Goal: Task Accomplishment & Management: Use online tool/utility

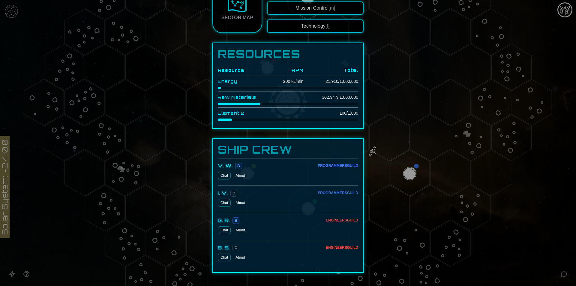
scroll to position [150, 0]
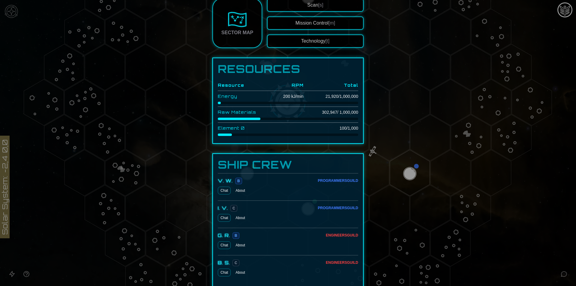
click at [328, 38] on button "Technology [t]" at bounding box center [315, 40] width 97 height 13
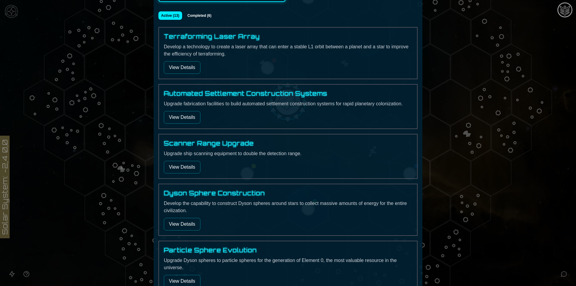
scroll to position [90, 0]
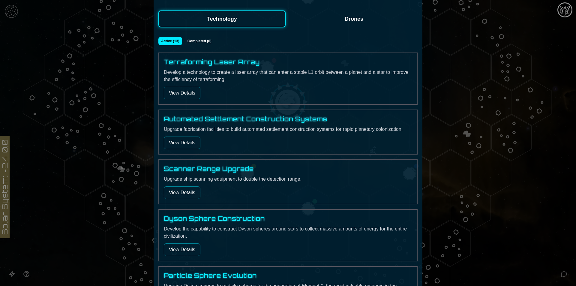
click at [176, 87] on button "View Details" at bounding box center [182, 93] width 37 height 13
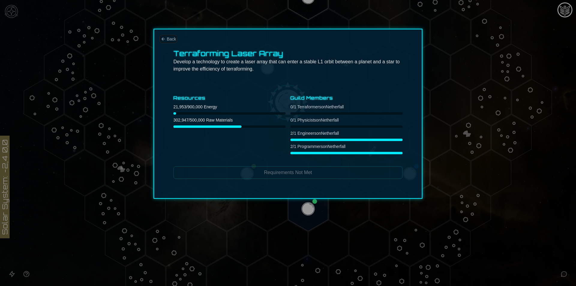
click at [169, 40] on span "Back" at bounding box center [171, 39] width 9 height 6
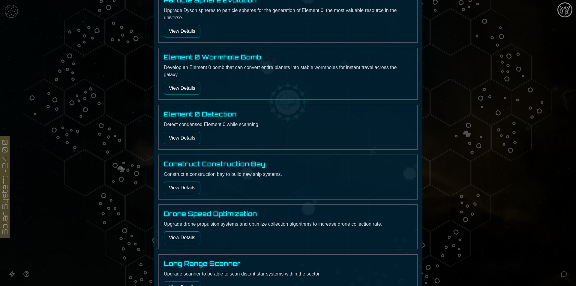
scroll to position [360, 0]
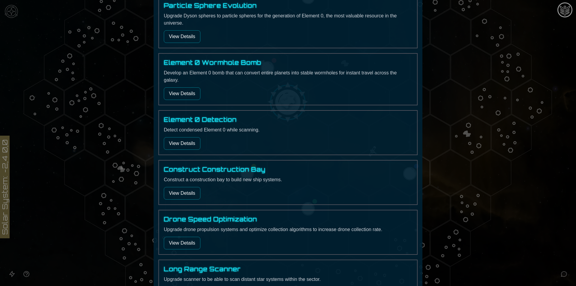
click at [172, 42] on button "View Details" at bounding box center [182, 36] width 37 height 13
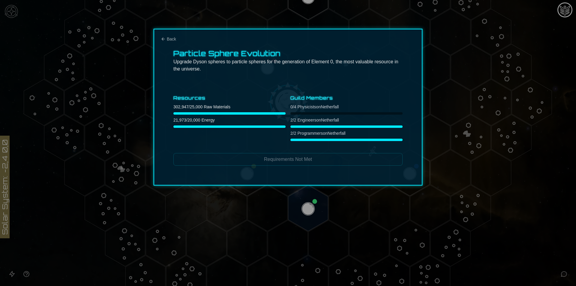
scroll to position [0, 0]
click at [576, 209] on div at bounding box center [288, 143] width 576 height 286
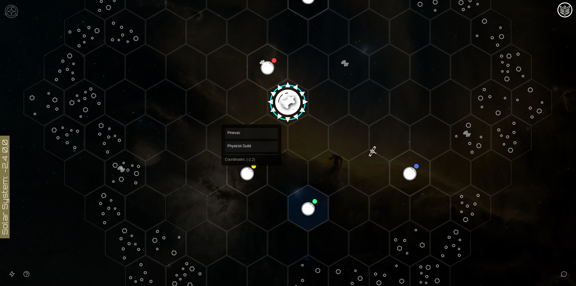
click at [251, 167] on polygon "Hex at coordinates -2,2, clickable" at bounding box center [247, 173] width 40 height 46
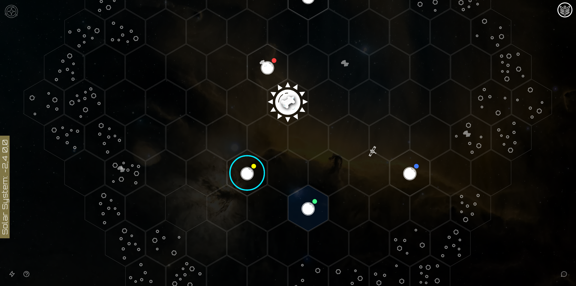
click at [251, 167] on image at bounding box center [247, 172] width 47 height 47
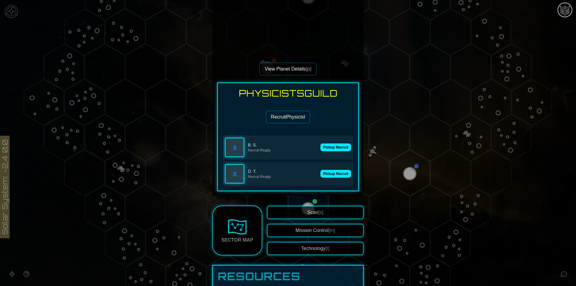
scroll to position [150, 0]
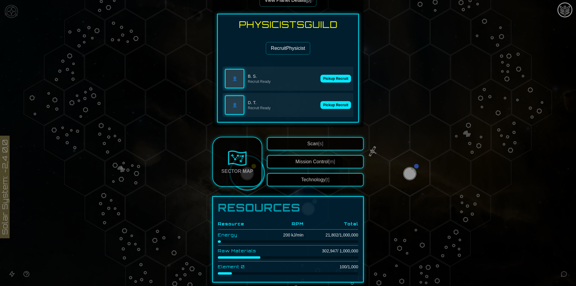
click at [297, 49] on button "Recruit Physicist" at bounding box center [288, 48] width 44 height 13
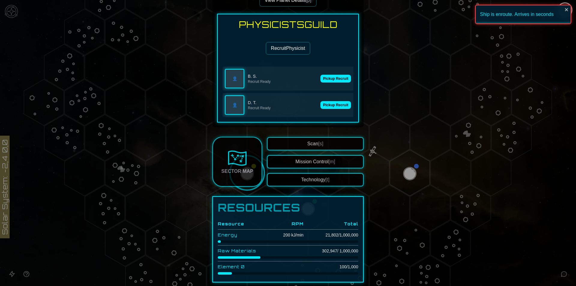
click at [327, 78] on button "Pickup Recruit" at bounding box center [335, 79] width 31 height 8
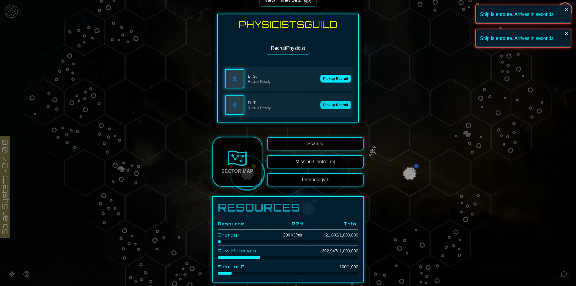
click at [333, 105] on button "Pickup Recruit" at bounding box center [335, 105] width 31 height 8
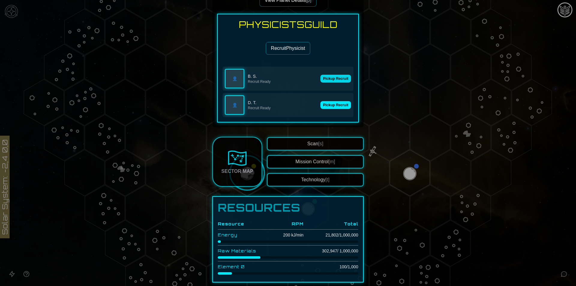
click at [331, 77] on button "Pickup Recruit" at bounding box center [335, 79] width 31 height 8
click at [327, 106] on button "Pickup Recruit" at bounding box center [335, 105] width 31 height 8
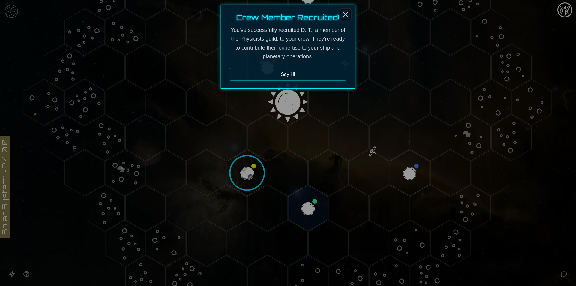
click at [346, 12] on icon "Close" at bounding box center [346, 15] width 10 height 10
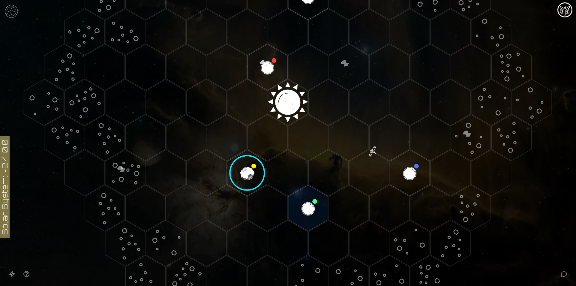
click at [251, 166] on image at bounding box center [247, 172] width 47 height 47
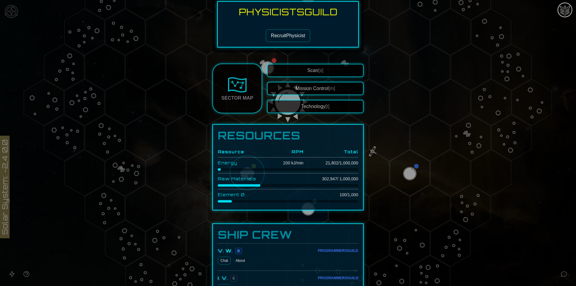
scroll to position [73, 0]
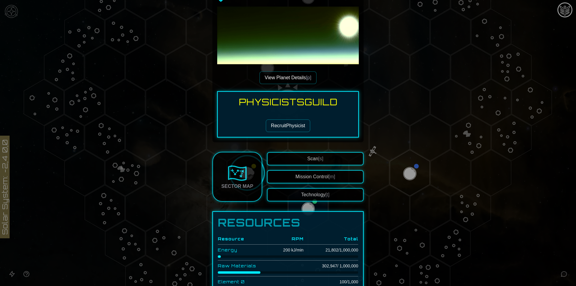
click at [305, 198] on button "Technology [t]" at bounding box center [315, 194] width 97 height 13
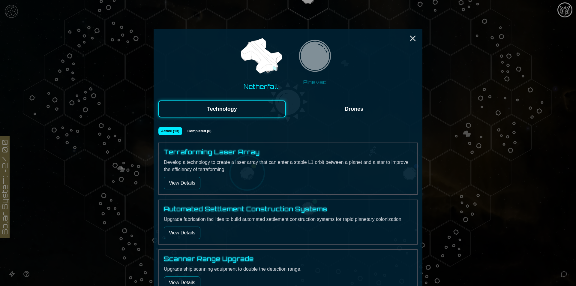
scroll to position [120, 0]
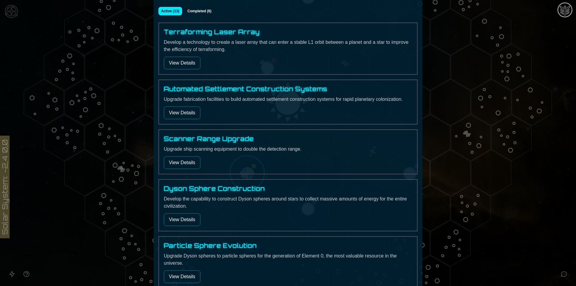
click at [174, 64] on button "View Details" at bounding box center [182, 63] width 37 height 13
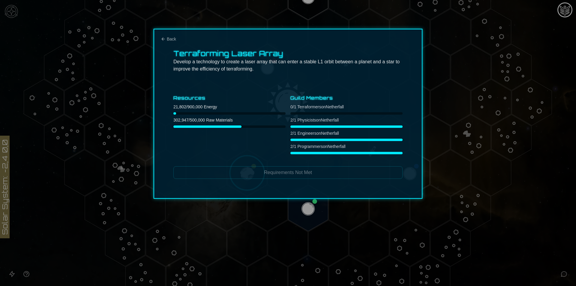
scroll to position [0, 0]
click at [169, 46] on div "Terraforming Laser Array Develop a technology to create a laser array that can …" at bounding box center [288, 114] width 269 height 170
click at [176, 38] on span "Back" at bounding box center [171, 39] width 9 height 6
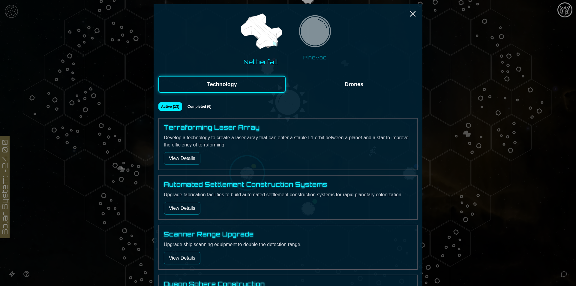
scroll to position [30, 0]
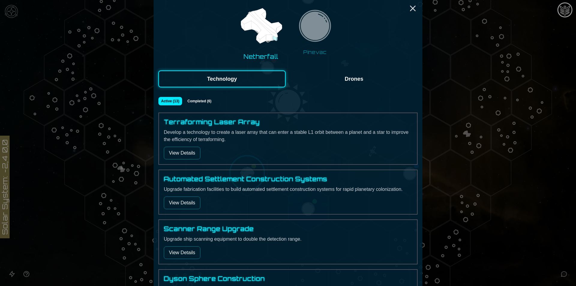
click at [190, 203] on button "View Details" at bounding box center [182, 202] width 37 height 13
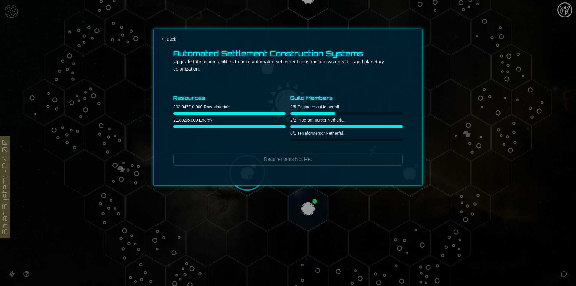
scroll to position [0, 0]
click at [170, 42] on div "Automated Settlement Construction Systems Upgrade fabrication facilities to bui…" at bounding box center [288, 107] width 269 height 157
click at [170, 37] on span "Back" at bounding box center [171, 39] width 9 height 6
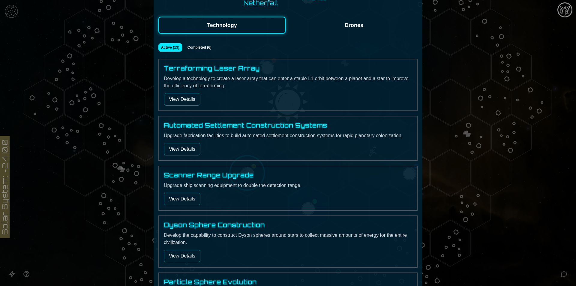
scroll to position [90, 0]
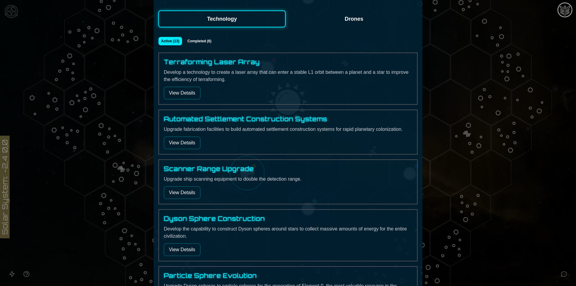
click at [183, 193] on button "View Details" at bounding box center [182, 192] width 37 height 13
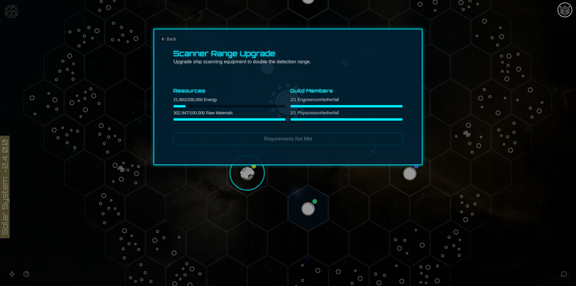
click at [170, 39] on span "Back" at bounding box center [171, 39] width 9 height 6
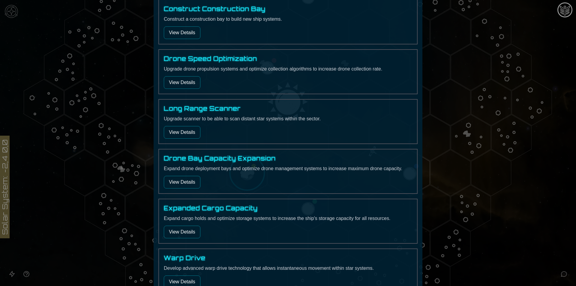
scroll to position [562, 0]
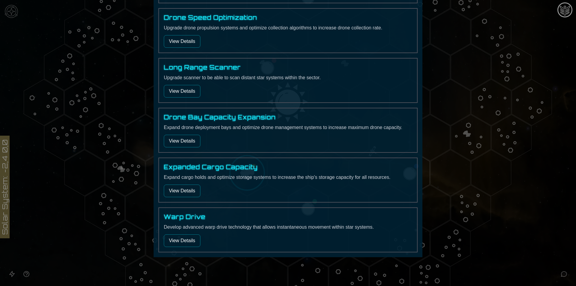
click at [185, 239] on button "View Details" at bounding box center [182, 240] width 37 height 13
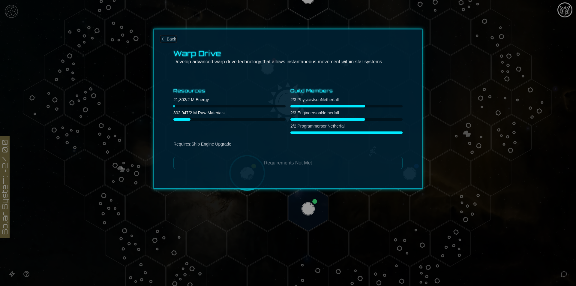
click at [169, 40] on span "Back" at bounding box center [171, 39] width 9 height 6
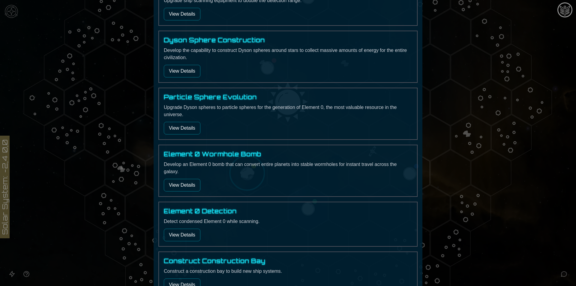
scroll to position [270, 0]
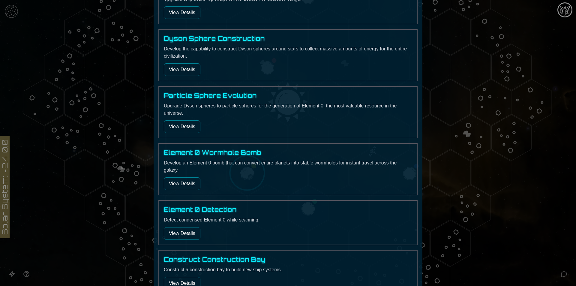
click at [180, 236] on button "View Details" at bounding box center [182, 233] width 37 height 13
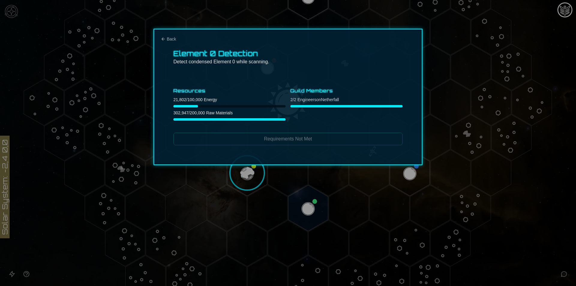
scroll to position [0, 0]
click at [167, 41] on span "Back" at bounding box center [171, 39] width 9 height 6
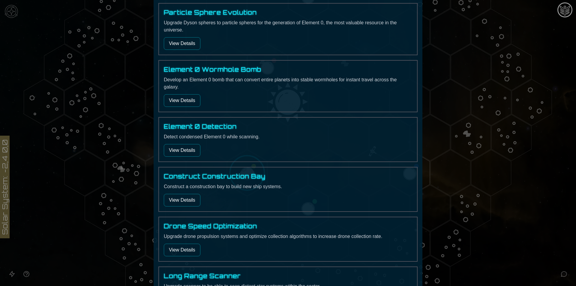
scroll to position [360, 0]
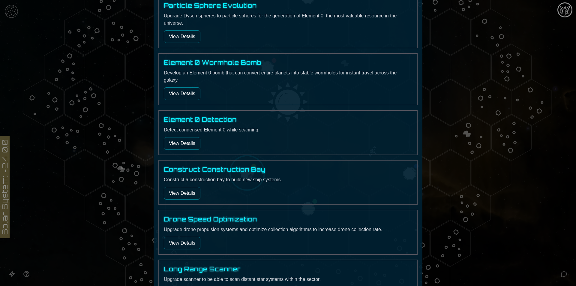
click at [431, 168] on div at bounding box center [288, 143] width 576 height 286
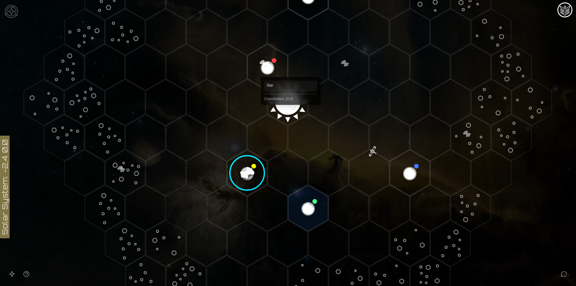
click at [290, 111] on polygon "Hex at coordinates 0,0, clickable" at bounding box center [288, 102] width 40 height 46
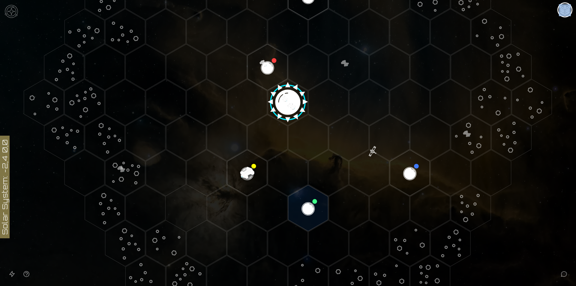
click at [290, 111] on image at bounding box center [287, 99] width 47 height 47
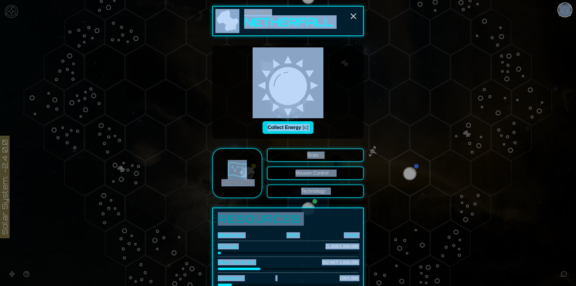
click at [295, 132] on button "Collect Energy [c]" at bounding box center [287, 127] width 51 height 13
click at [329, 125] on div "Collecting Energy [c]" at bounding box center [288, 127] width 142 height 13
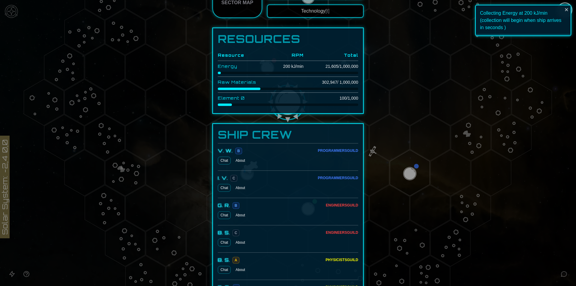
scroll to position [236, 0]
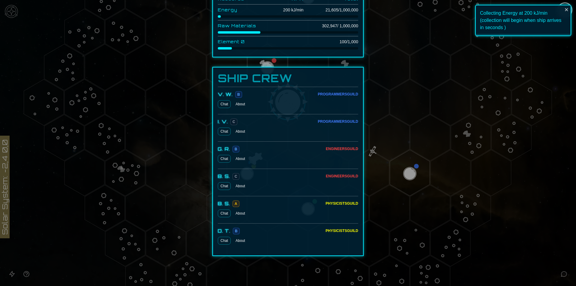
click at [231, 210] on div "Chat About" at bounding box center [288, 213] width 140 height 8
click at [234, 213] on button "About" at bounding box center [240, 213] width 14 height 8
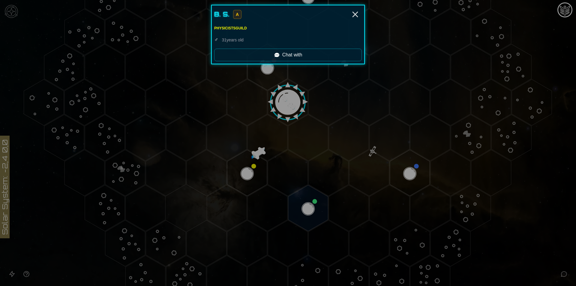
click at [235, 27] on div "Physicists Guild" at bounding box center [288, 28] width 148 height 5
click at [241, 10] on span "A" at bounding box center [237, 14] width 8 height 9
click at [232, 12] on div "B. S. A" at bounding box center [288, 14] width 148 height 13
click at [226, 14] on div "B. S." at bounding box center [221, 14] width 15 height 8
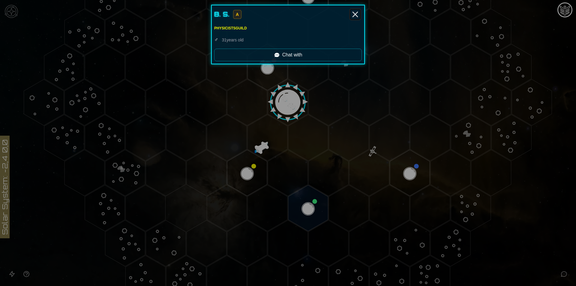
click at [358, 12] on line "Close" at bounding box center [355, 14] width 5 height 5
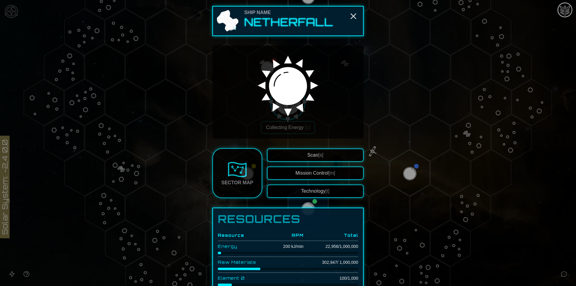
click at [328, 172] on span "[m]" at bounding box center [331, 172] width 7 height 5
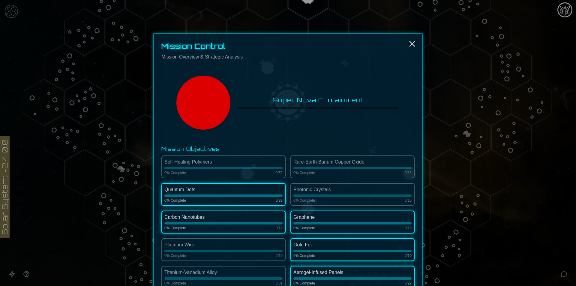
click at [202, 198] on div "0 % Complete 0 / 33" at bounding box center [223, 200] width 118 height 5
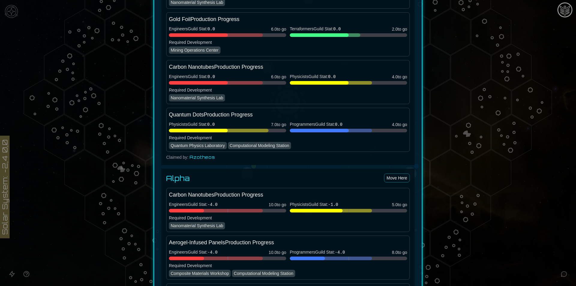
scroll to position [690, 0]
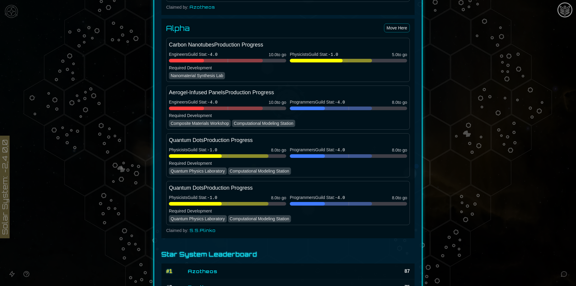
click at [487, 88] on div at bounding box center [288, 143] width 576 height 286
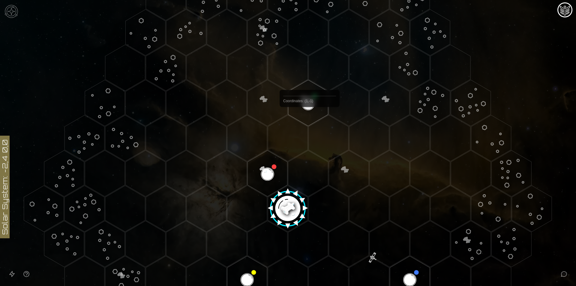
scroll to position [30, 0]
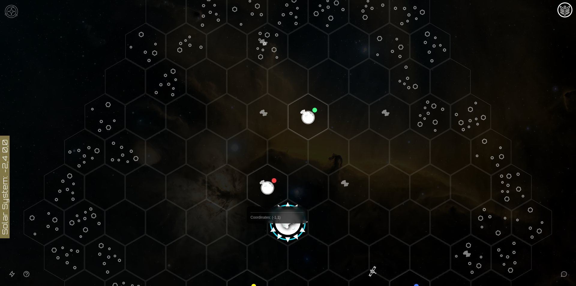
click at [279, 227] on image at bounding box center [287, 219] width 47 height 47
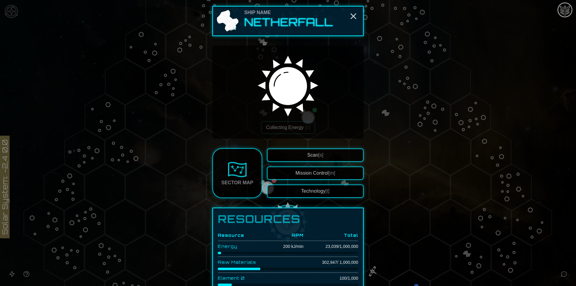
click at [317, 174] on button "Mission Control [m]" at bounding box center [315, 172] width 97 height 13
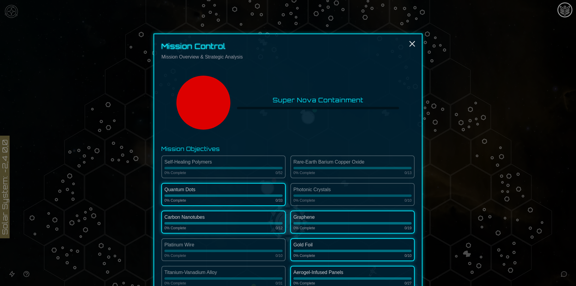
click at [217, 99] on circle at bounding box center [203, 103] width 54 height 54
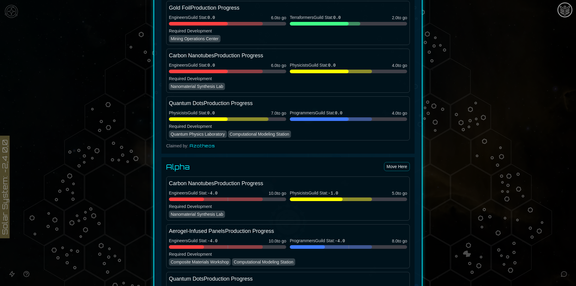
scroll to position [570, 0]
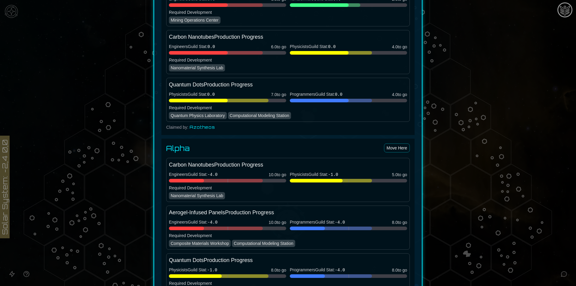
click at [201, 115] on div "Quantum Physics Laboratory" at bounding box center [198, 115] width 58 height 7
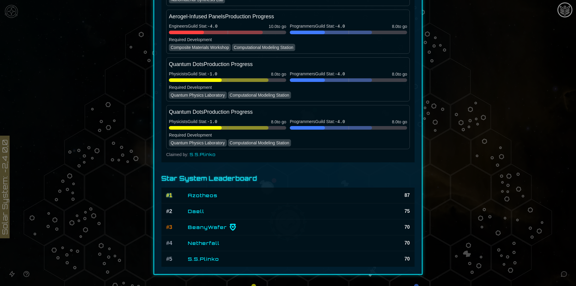
scroll to position [788, 0]
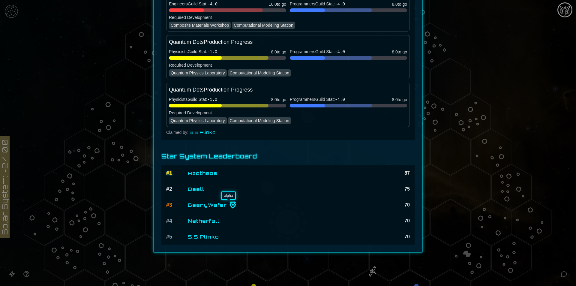
click at [229, 204] on img at bounding box center [232, 204] width 7 height 7
click at [229, 207] on img at bounding box center [232, 204] width 7 height 7
